Goal: Transaction & Acquisition: Purchase product/service

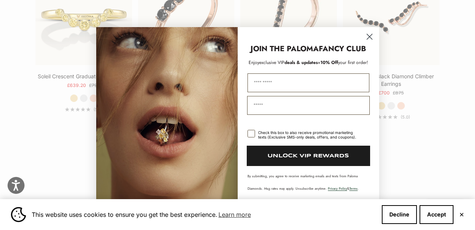
scroll to position [762, 0]
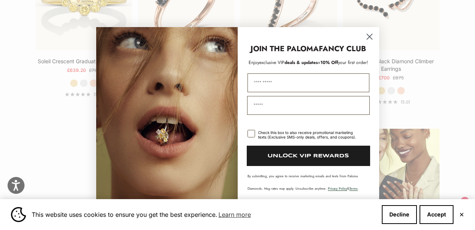
click at [461, 213] on button "✕" at bounding box center [461, 215] width 5 height 5
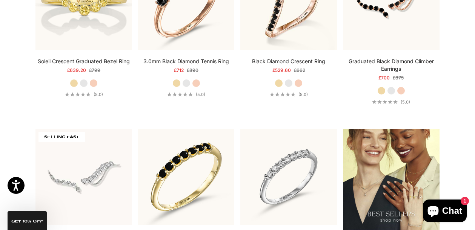
scroll to position [0, 0]
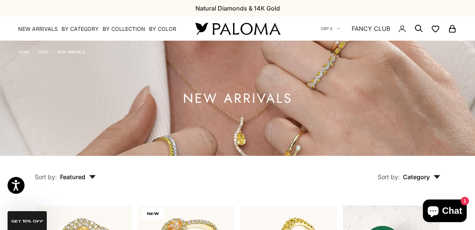
click at [25, 49] on li "Home" at bounding box center [23, 51] width 11 height 6
click at [25, 51] on link "Home" at bounding box center [23, 52] width 11 height 5
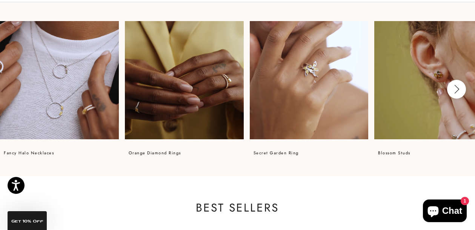
scroll to position [477, 0]
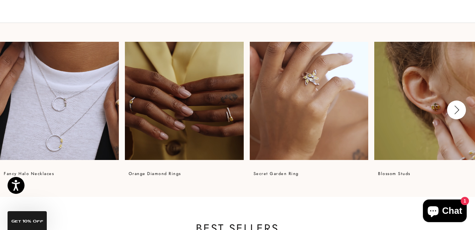
click at [201, 115] on video at bounding box center [184, 101] width 119 height 119
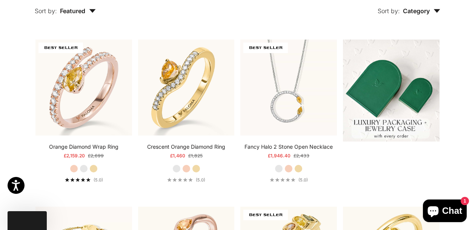
scroll to position [247, 0]
